Goal: Book appointment/travel/reservation

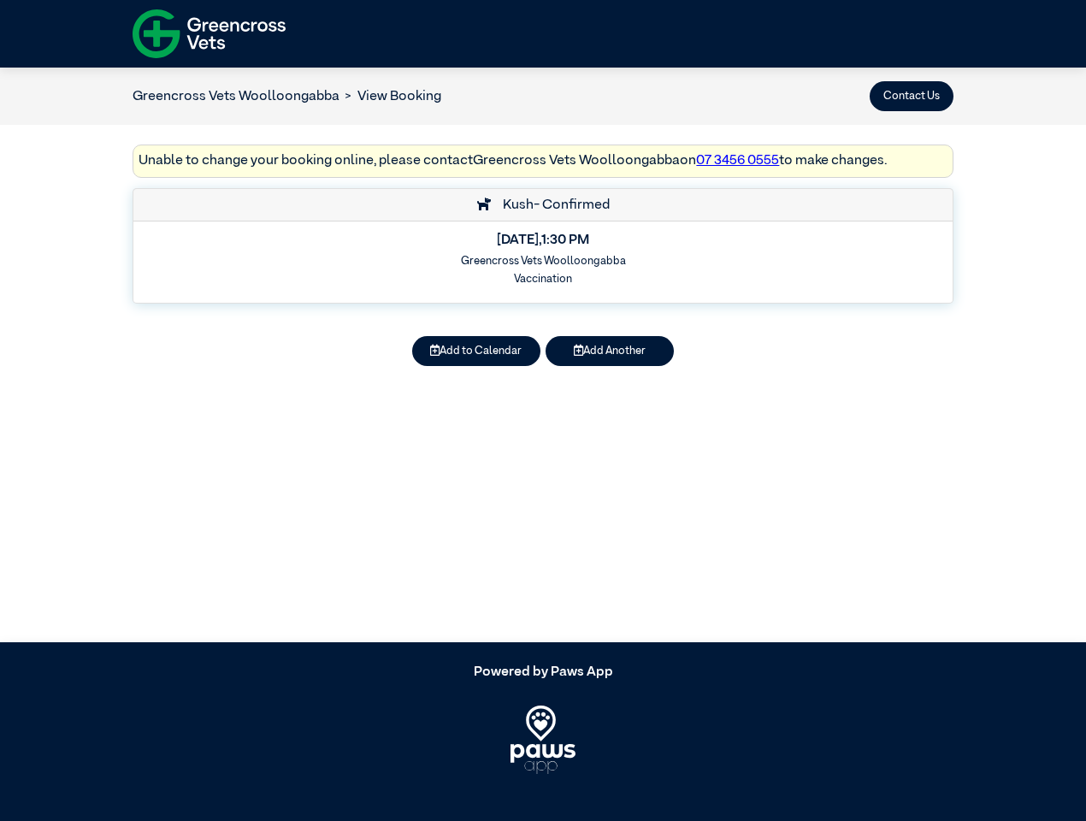
click at [912, 96] on button "Contact Us" at bounding box center [912, 96] width 84 height 30
click at [477, 351] on button "Add to Calendar" at bounding box center [476, 351] width 128 height 30
